Goal: Task Accomplishment & Management: Manage account settings

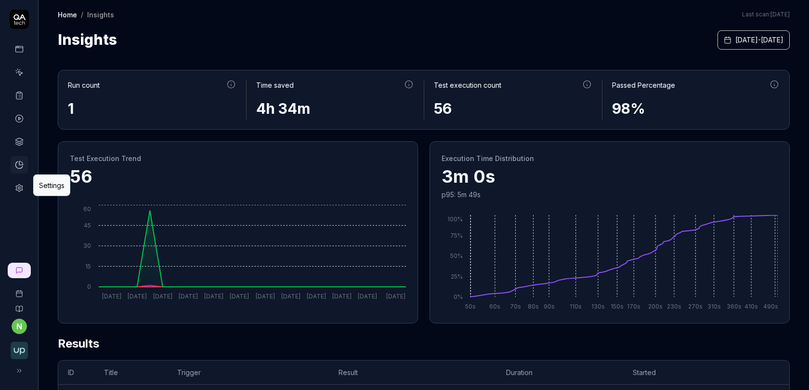
click at [19, 189] on icon at bounding box center [19, 188] width 9 height 9
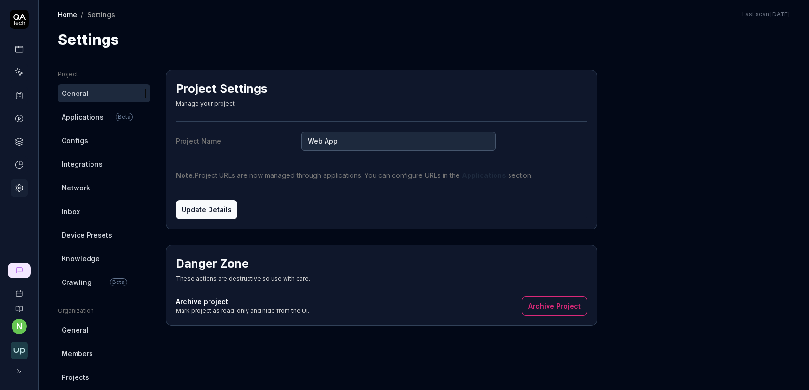
click at [86, 283] on span "Crawling" at bounding box center [77, 282] width 30 height 10
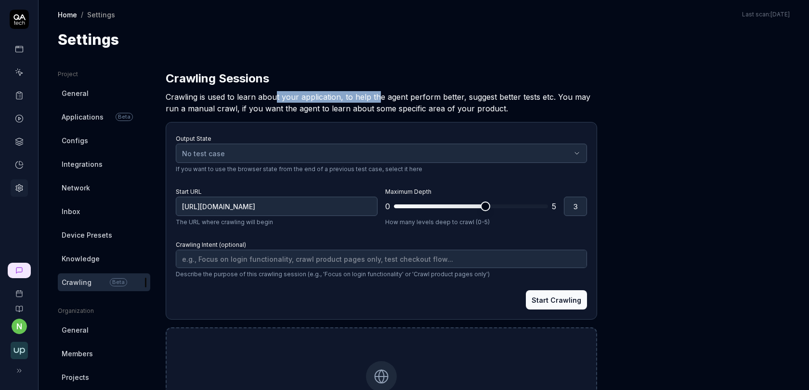
drag, startPoint x: 276, startPoint y: 100, endPoint x: 380, endPoint y: 100, distance: 103.6
click at [380, 100] on h2 "Crawling is used to learn about your application, to help the agent perform bet…" at bounding box center [382, 100] width 432 height 27
drag, startPoint x: 289, startPoint y: 96, endPoint x: 380, endPoint y: 96, distance: 90.6
click at [380, 96] on h2 "Crawling is used to learn about your application, to help the agent perform bet…" at bounding box center [382, 100] width 432 height 27
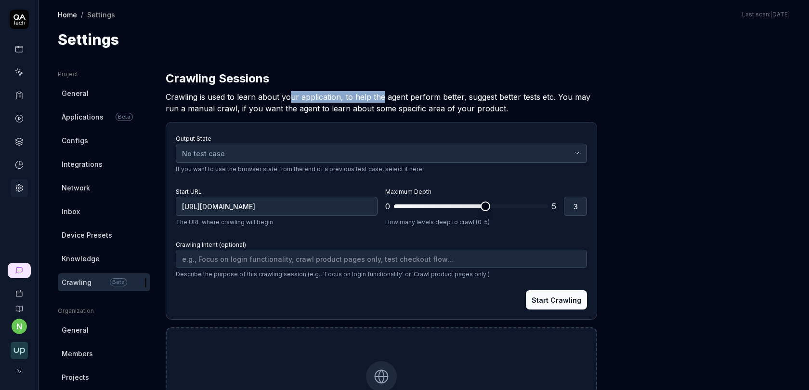
click at [380, 96] on h2 "Crawling is used to learn about your application, to help the agent perform bet…" at bounding box center [382, 100] width 432 height 27
drag, startPoint x: 352, startPoint y: 96, endPoint x: 501, endPoint y: 96, distance: 149.8
click at [501, 96] on h2 "Crawling is used to learn about your application, to help the agent perform bet…" at bounding box center [382, 100] width 432 height 27
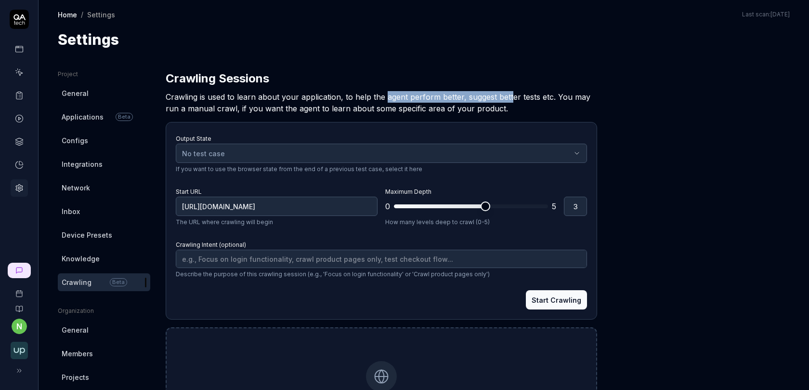
drag, startPoint x: 509, startPoint y: 101, endPoint x: 383, endPoint y: 101, distance: 125.3
click at [383, 101] on h2 "Crawling is used to learn about your application, to help the agent perform bet…" at bounding box center [382, 100] width 432 height 27
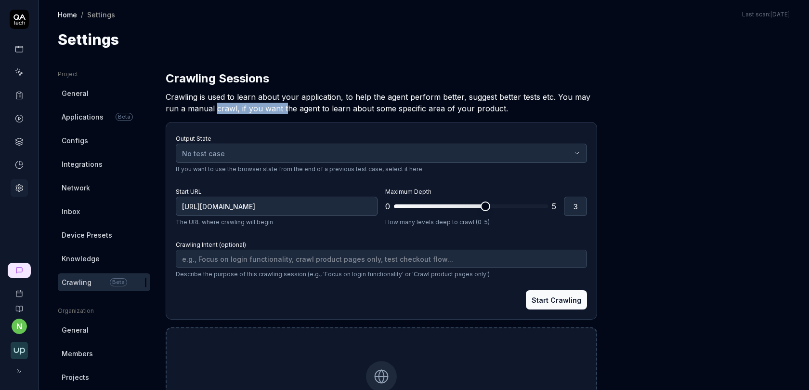
drag, startPoint x: 215, startPoint y: 104, endPoint x: 283, endPoint y: 104, distance: 67.4
click at [283, 104] on h2 "Crawling is used to learn about your application, to help the agent perform bet…" at bounding box center [382, 100] width 432 height 27
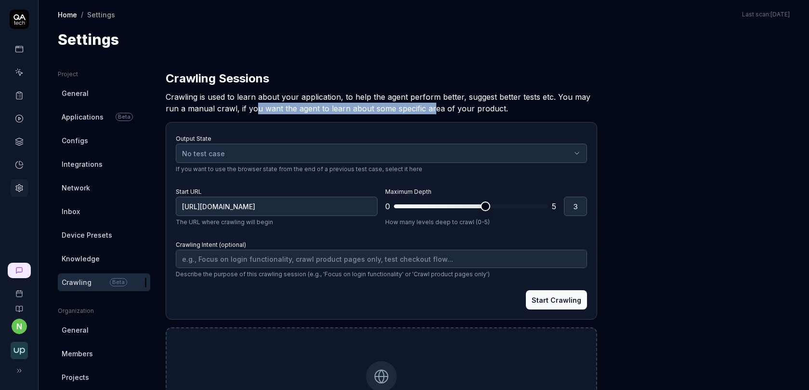
drag, startPoint x: 256, startPoint y: 104, endPoint x: 434, endPoint y: 104, distance: 177.8
click at [434, 104] on h2 "Crawling is used to learn about your application, to help the agent perform bet…" at bounding box center [382, 100] width 432 height 27
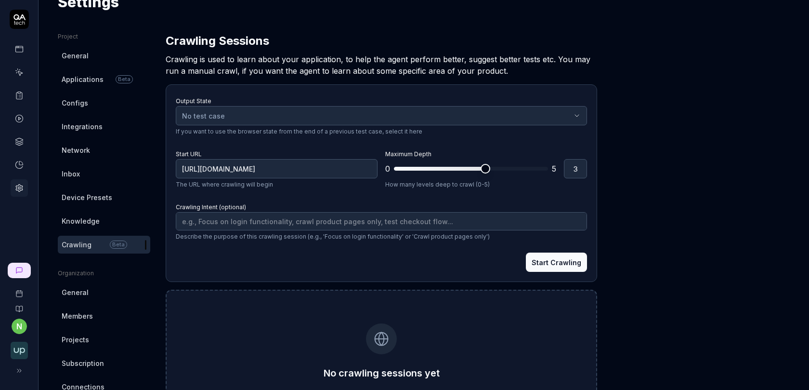
scroll to position [40, 0]
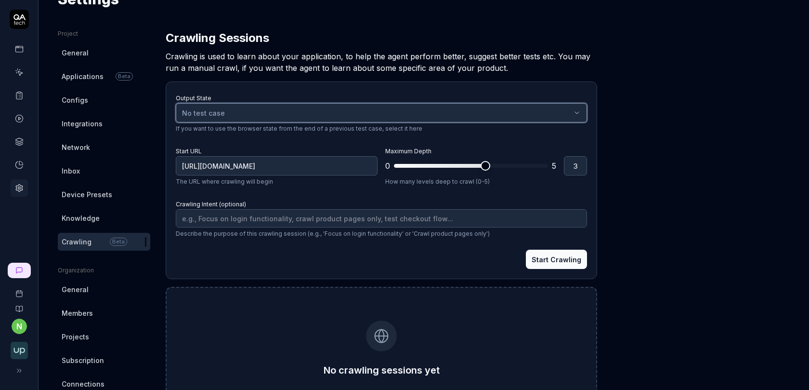
click at [283, 112] on div "No test case" at bounding box center [376, 113] width 389 height 10
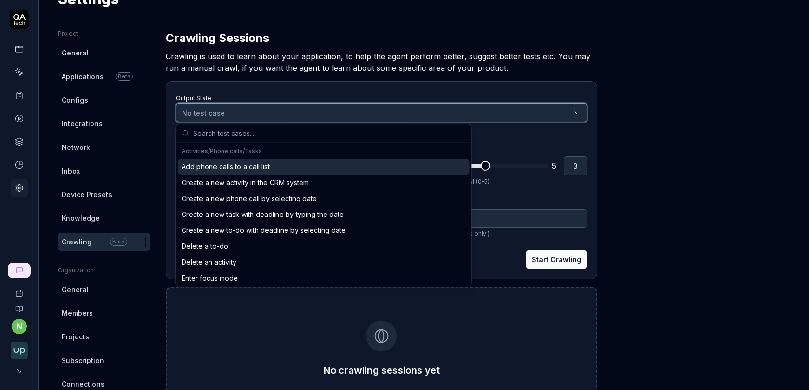
click at [283, 112] on div "No test case" at bounding box center [376, 113] width 389 height 10
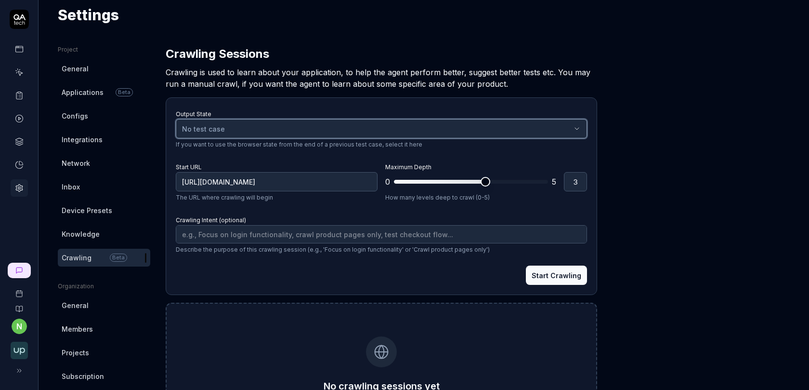
scroll to position [0, 0]
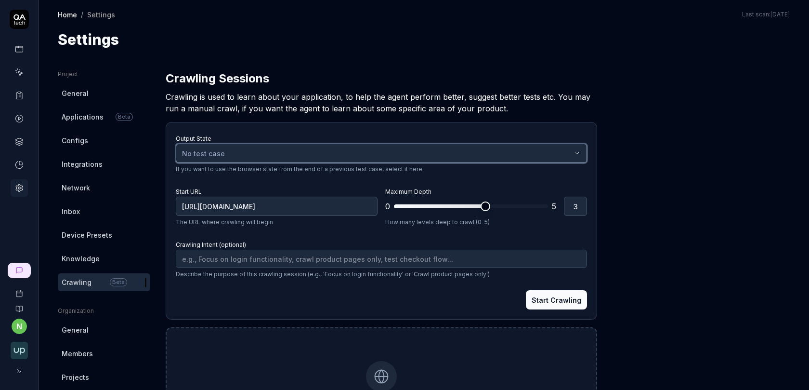
type textarea "*"
click at [92, 95] on link "General" at bounding box center [104, 93] width 92 height 18
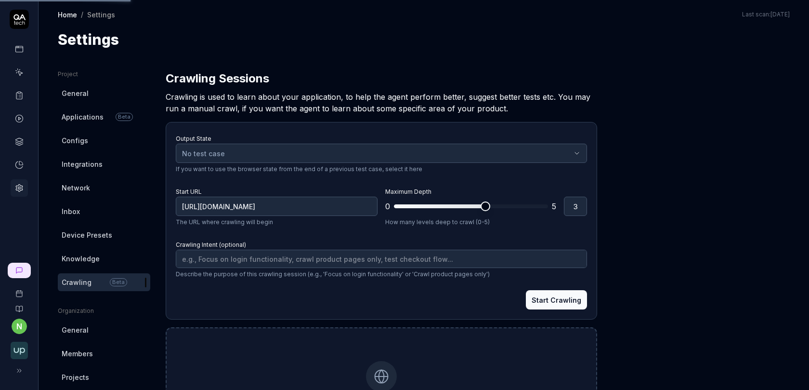
click at [99, 121] on span "Applications" at bounding box center [83, 117] width 42 height 10
